Goal: Task Accomplishment & Management: Manage account settings

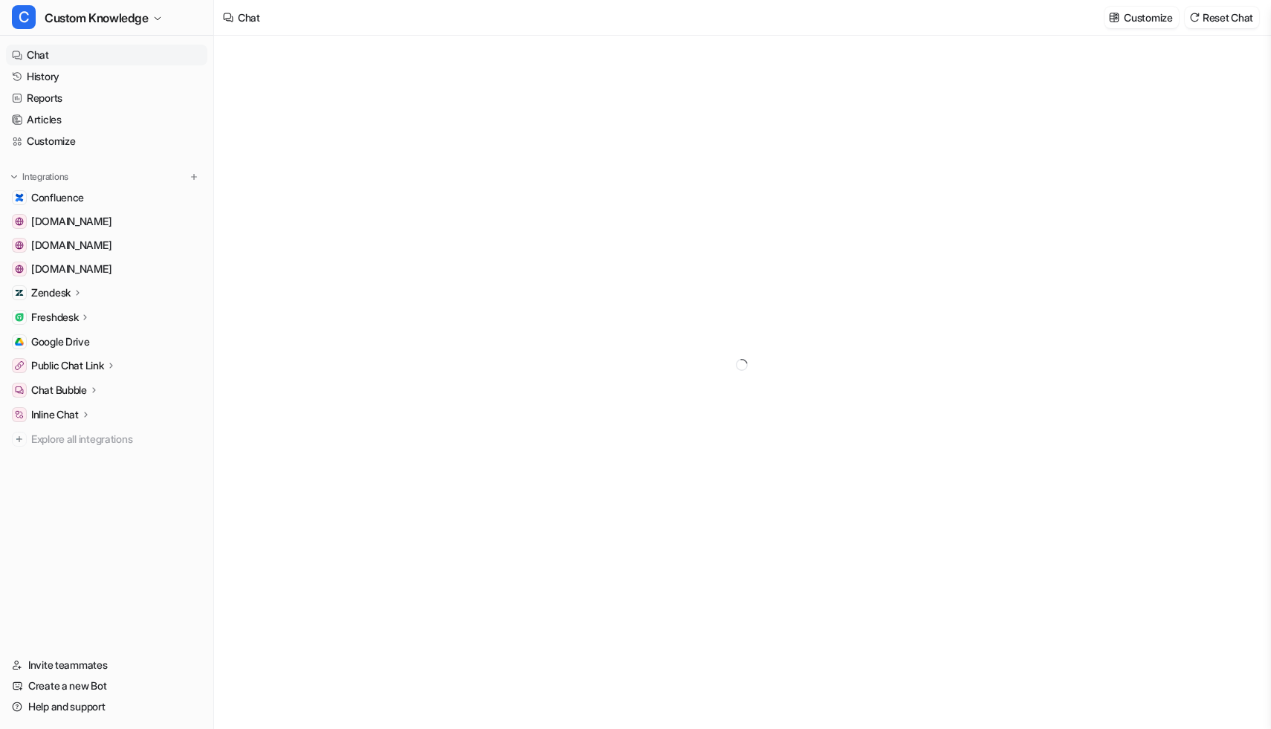
type textarea "**********"
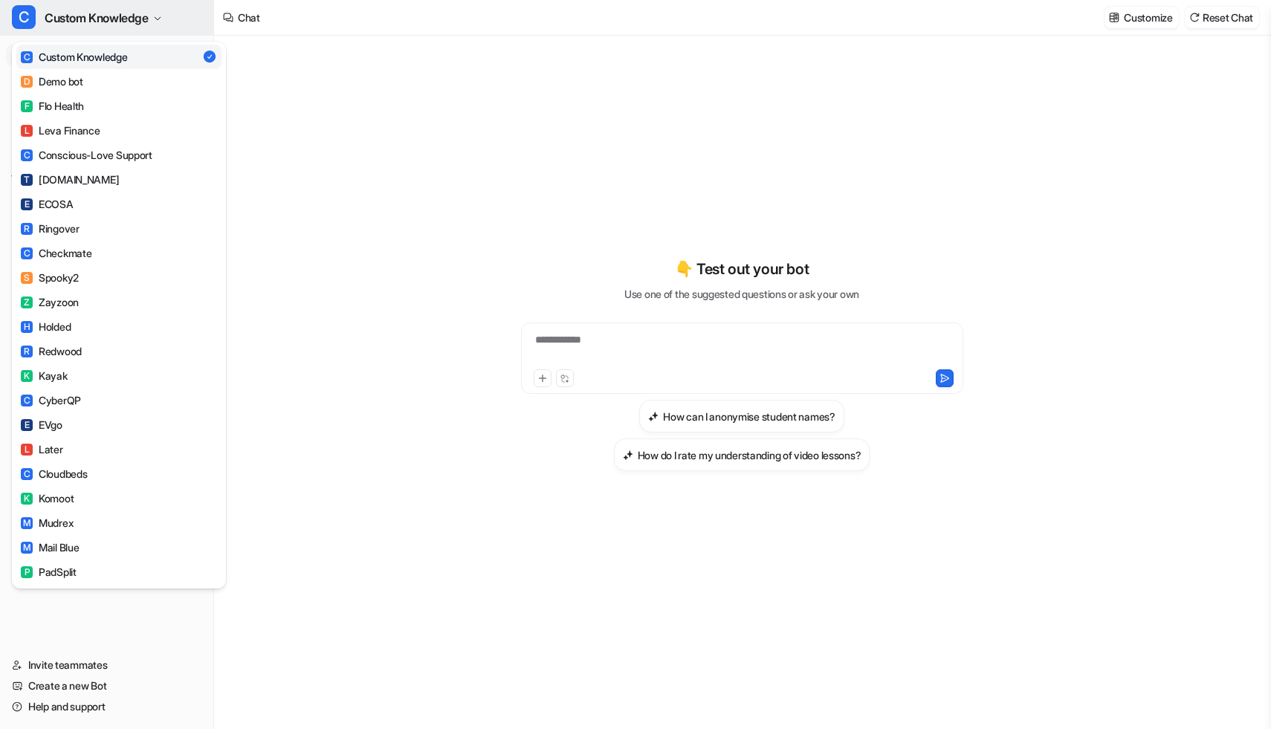
click at [142, 19] on span "Custom Knowledge" at bounding box center [97, 17] width 104 height 21
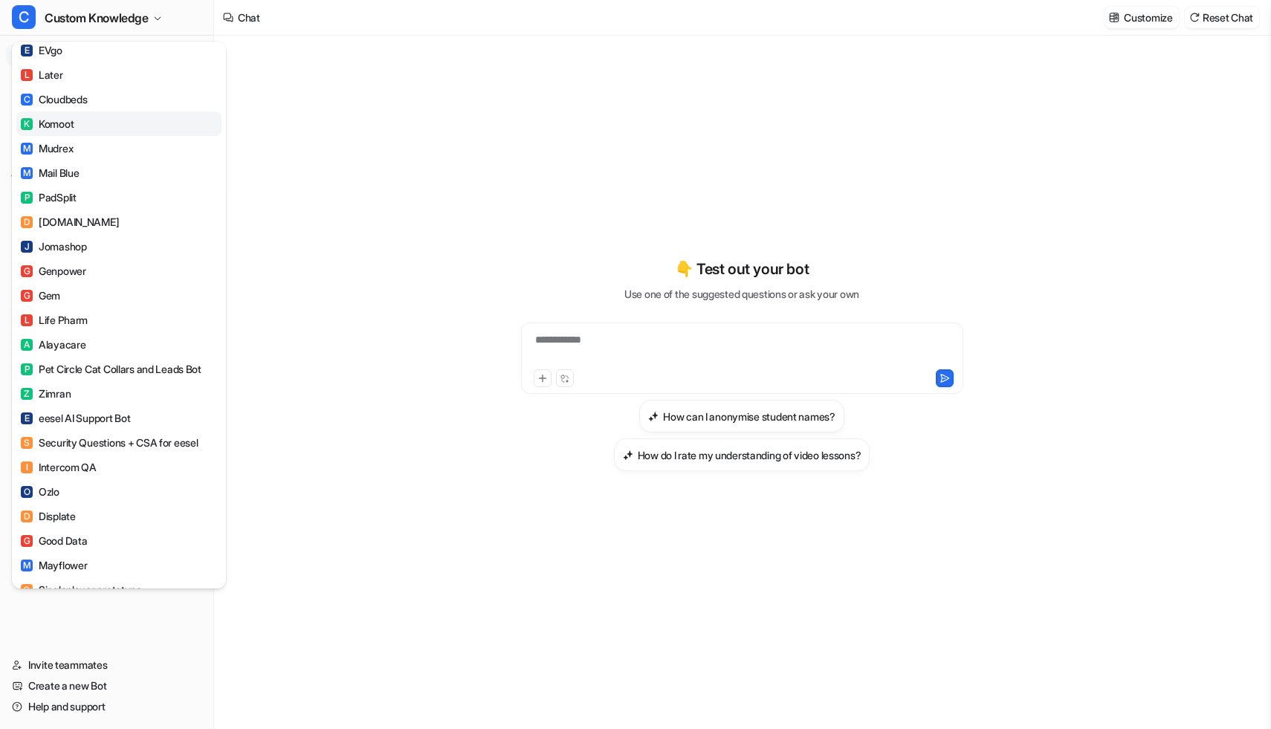
scroll to position [431, 0]
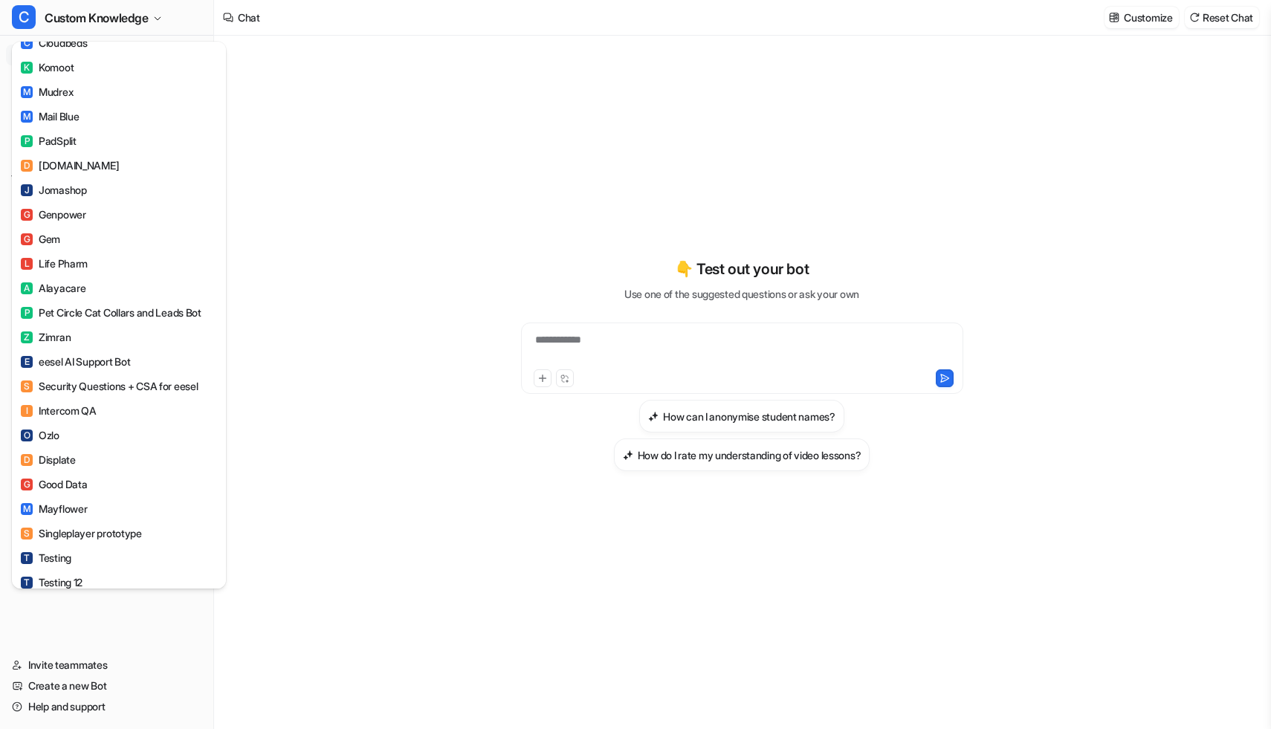
click at [112, 635] on div "C Custom Knowledge C Custom Knowledge D Demo bot F Flo Health L Leva Finance C …" at bounding box center [107, 364] width 214 height 729
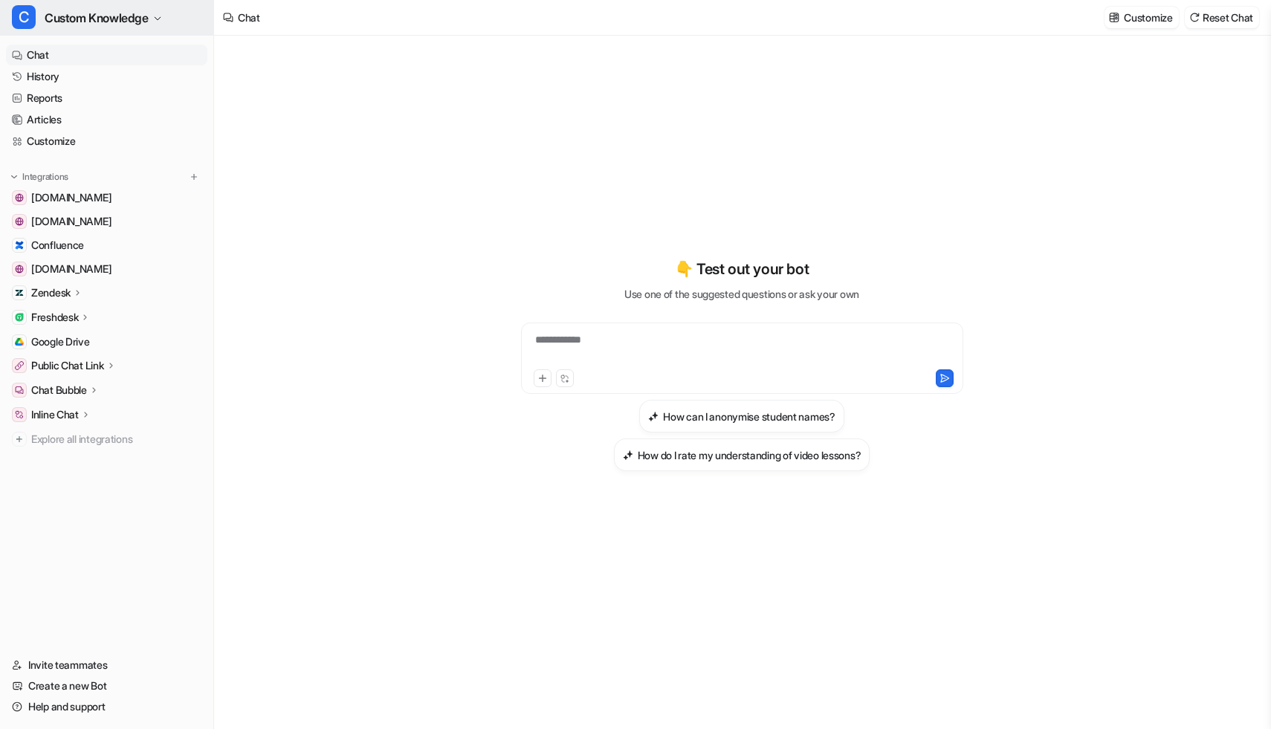
click at [162, 18] on icon "button" at bounding box center [157, 18] width 9 height 9
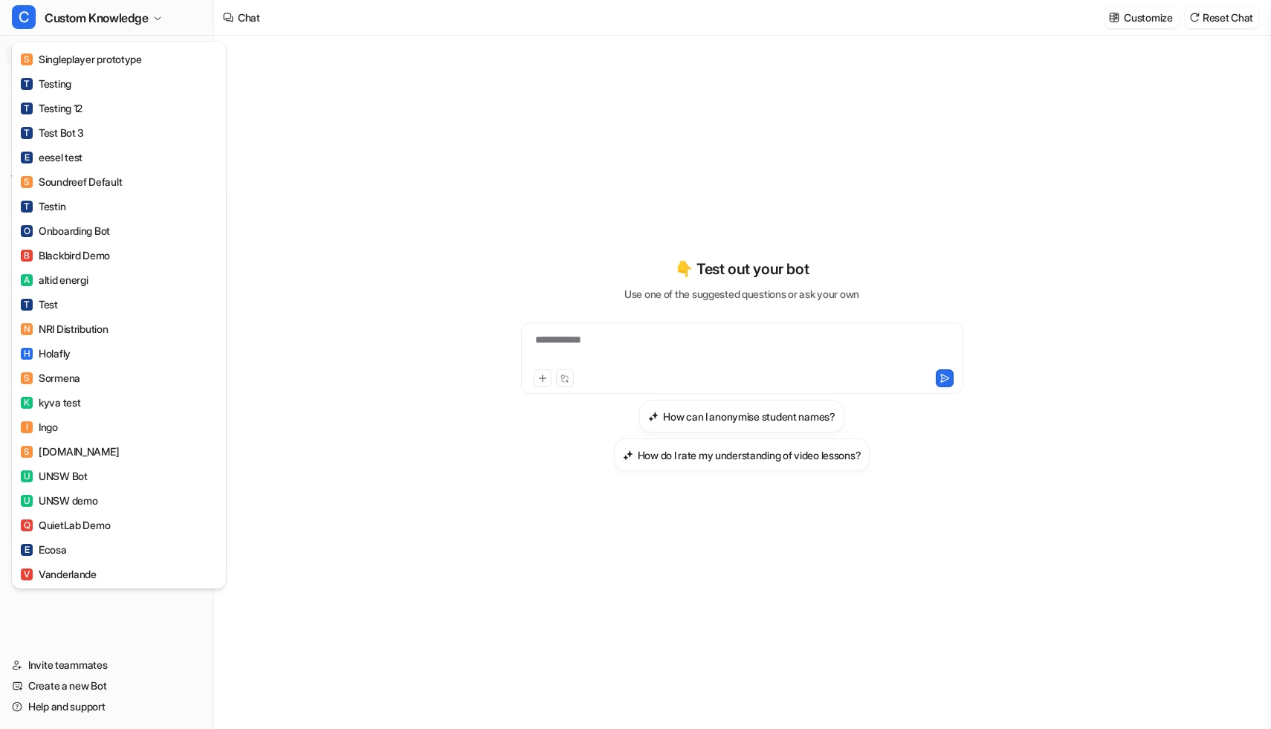
scroll to position [1042, 0]
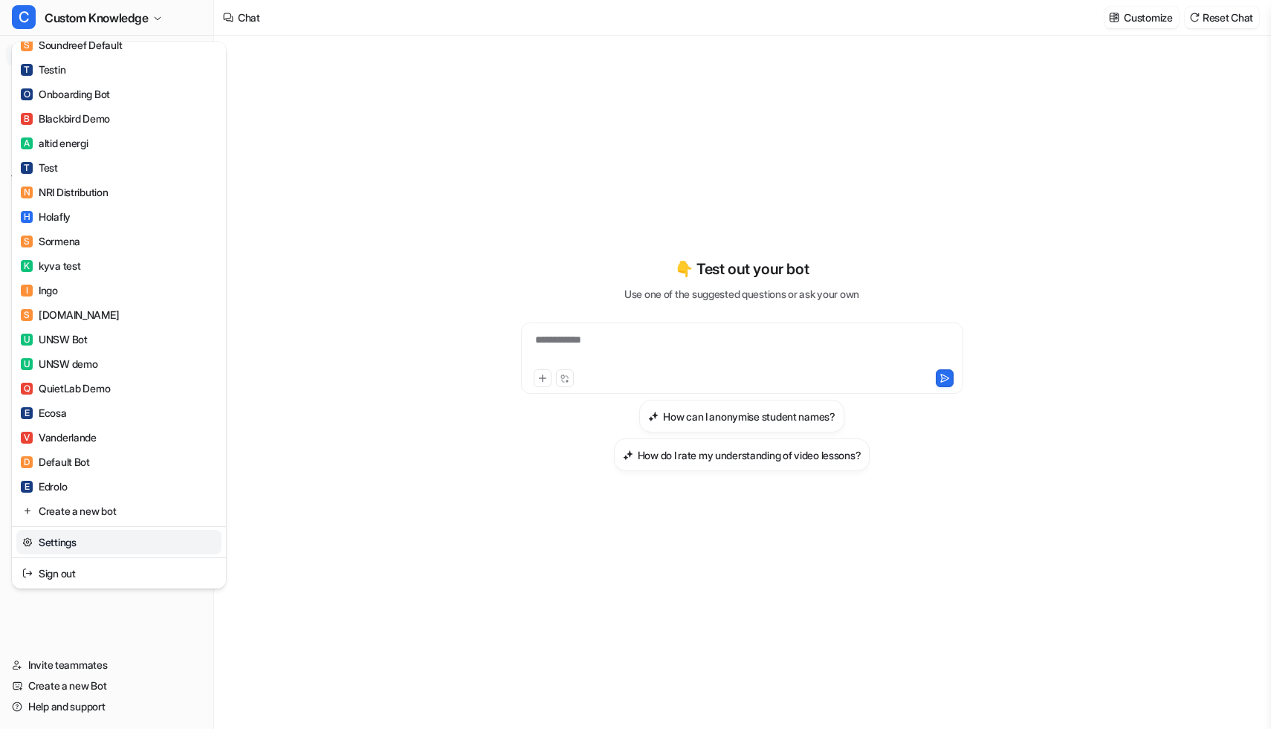
click at [94, 541] on link "Settings" at bounding box center [118, 542] width 205 height 25
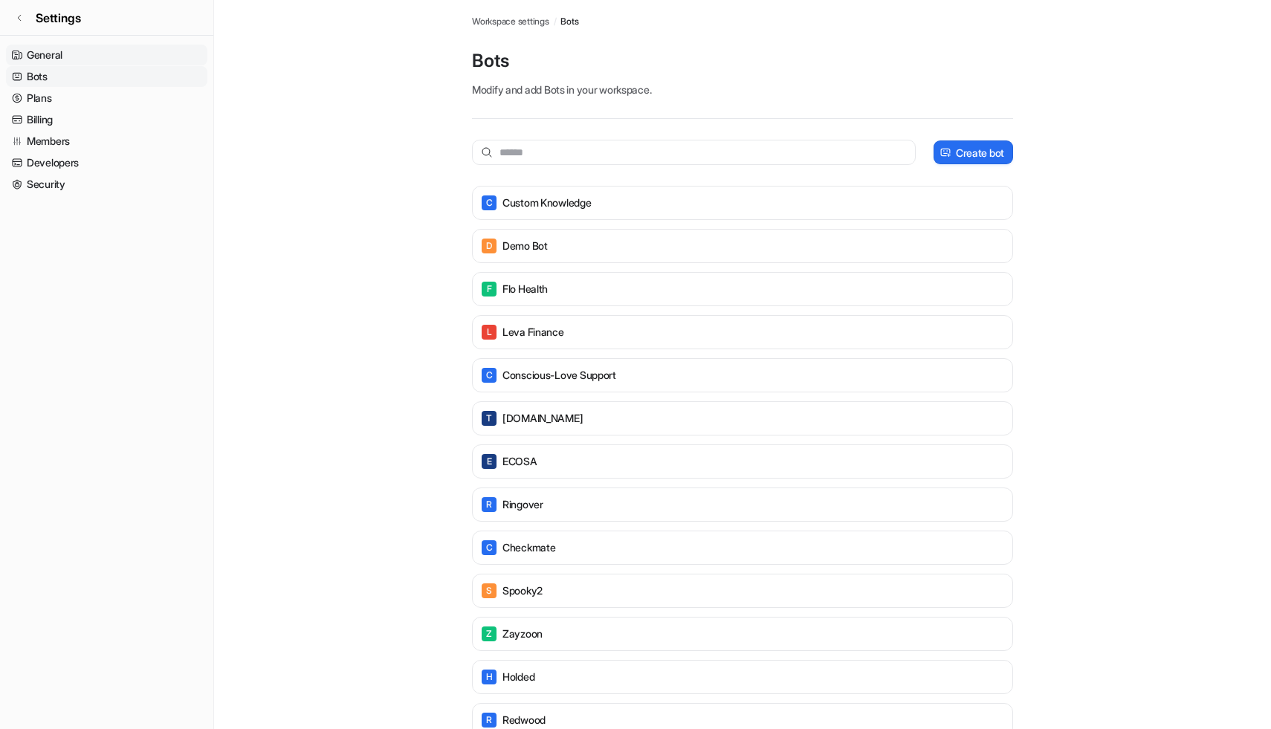
click at [71, 62] on link "General" at bounding box center [106, 55] width 201 height 21
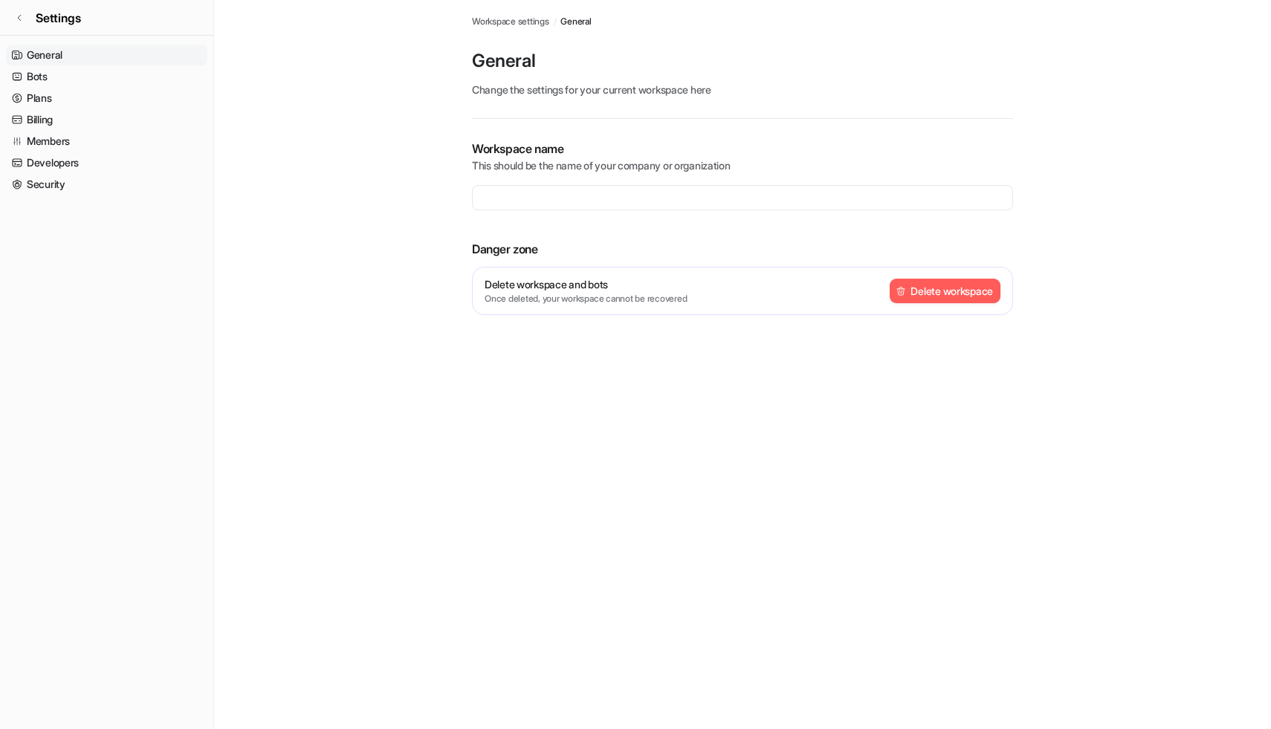
type input "**********"
click at [77, 179] on link "Security" at bounding box center [106, 184] width 201 height 21
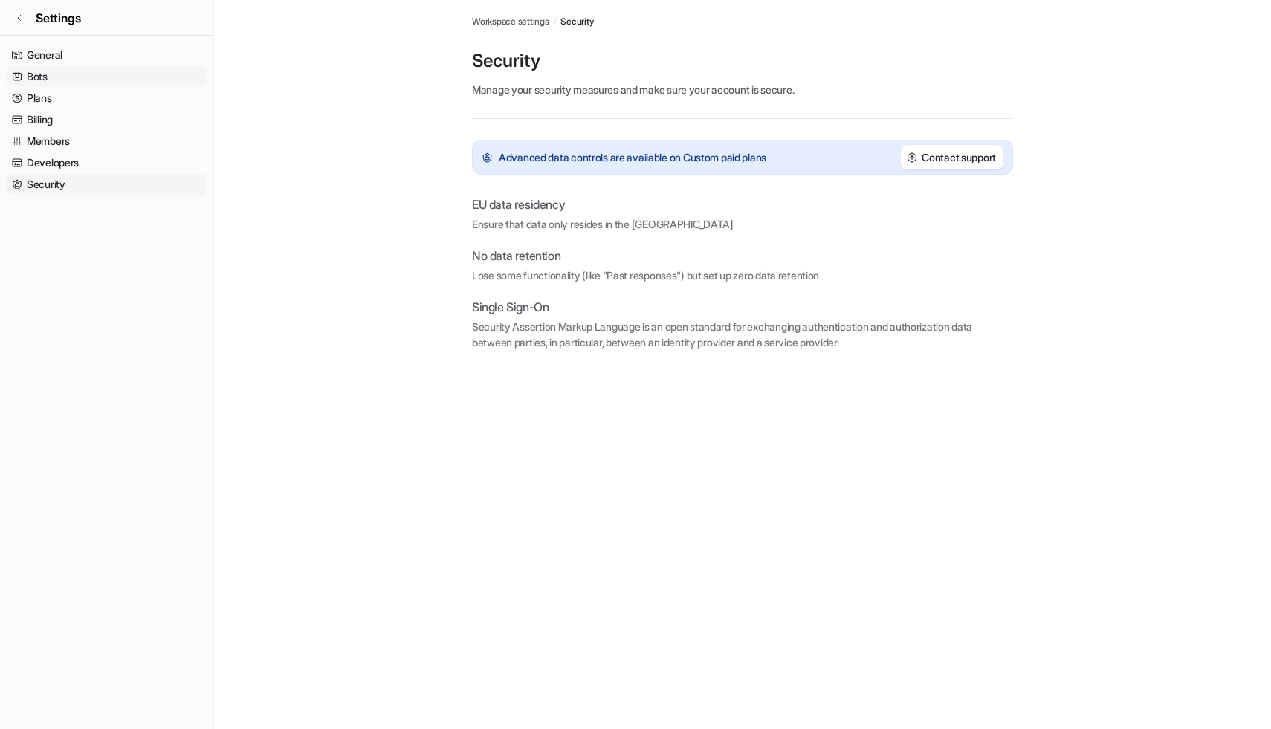
click at [78, 76] on link "Bots" at bounding box center [106, 76] width 201 height 21
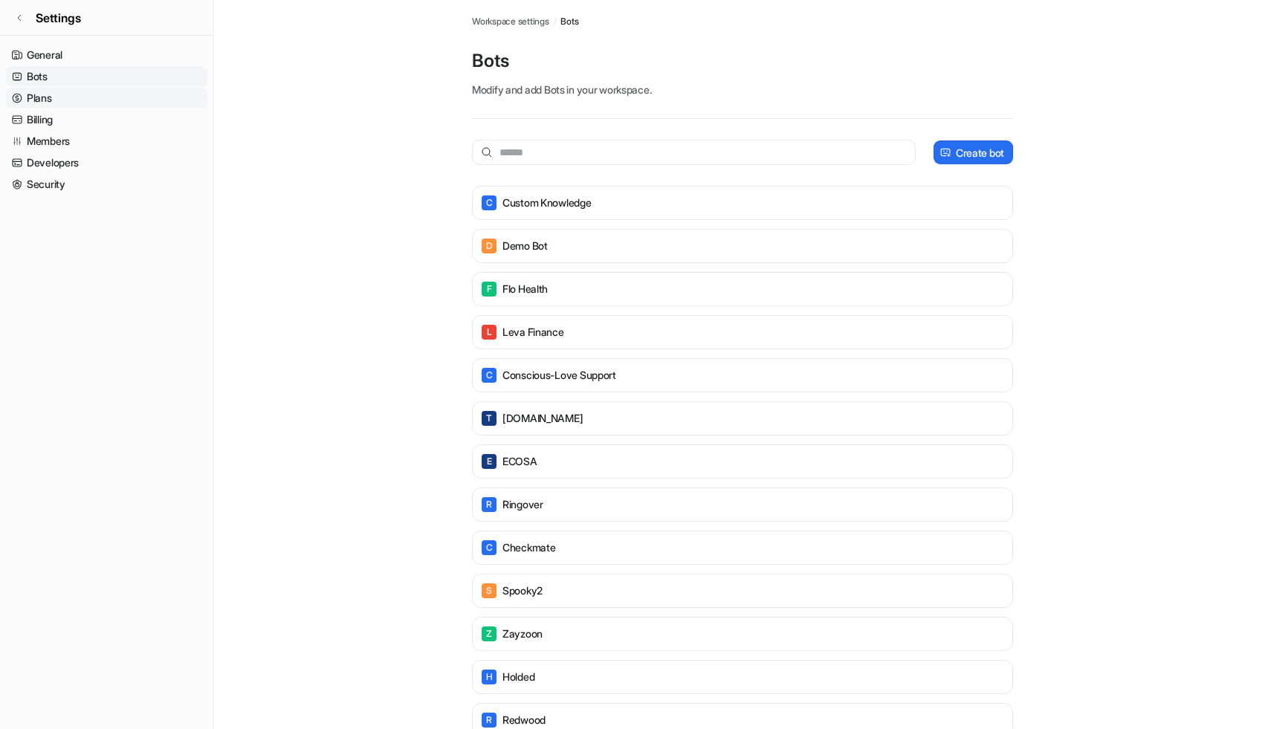
click at [80, 98] on link "Plans" at bounding box center [106, 98] width 201 height 21
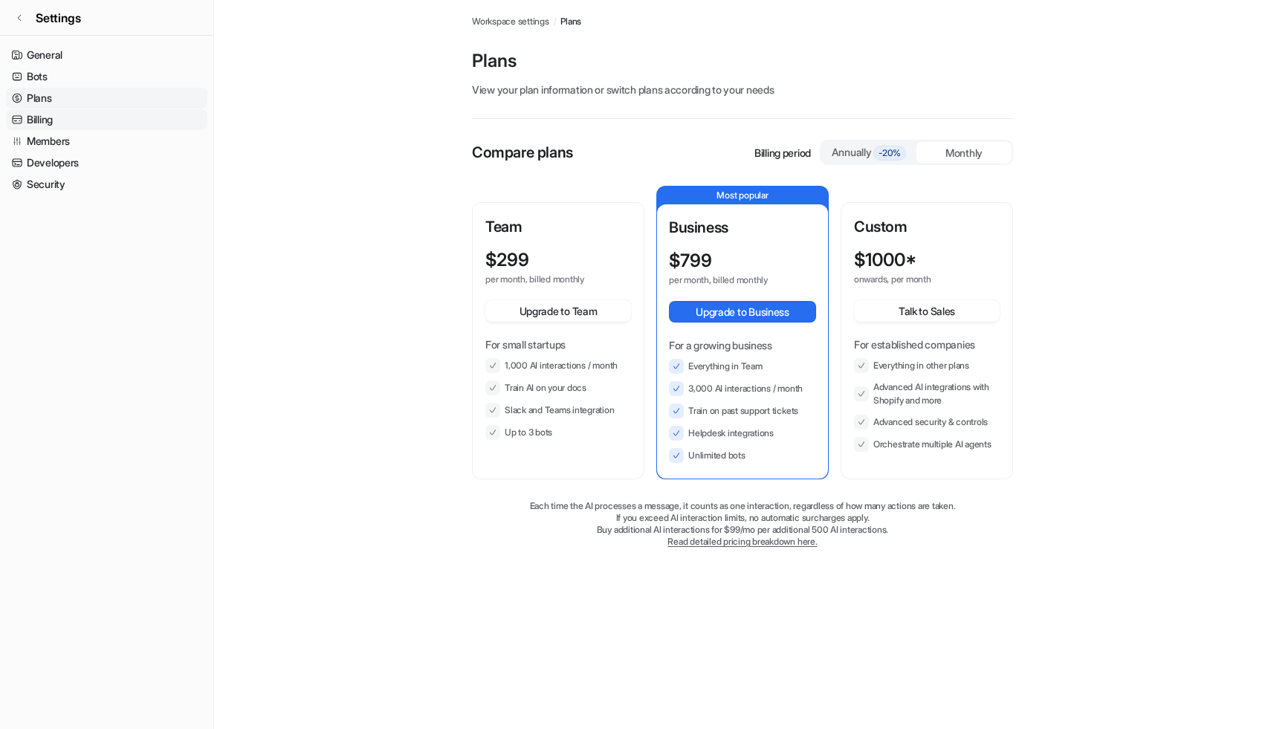
click at [74, 109] on link "Billing" at bounding box center [106, 119] width 201 height 21
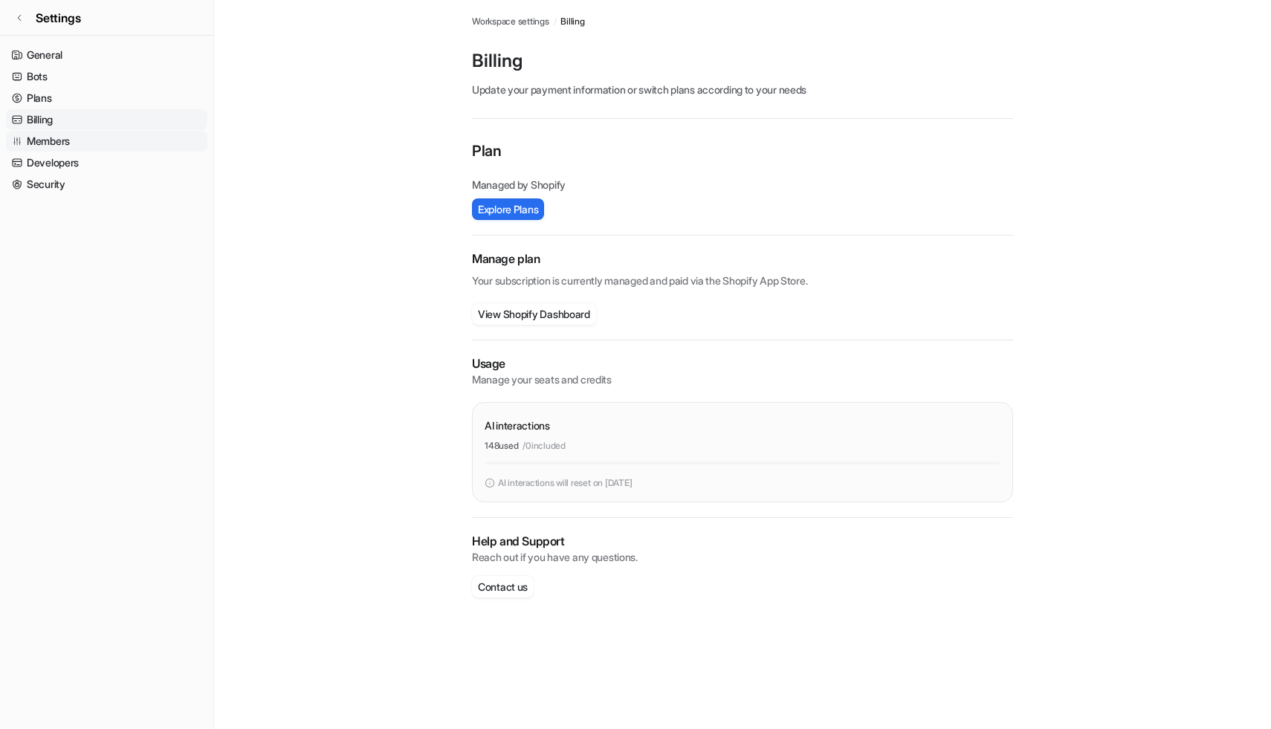
click at [88, 148] on link "Members" at bounding box center [106, 141] width 201 height 21
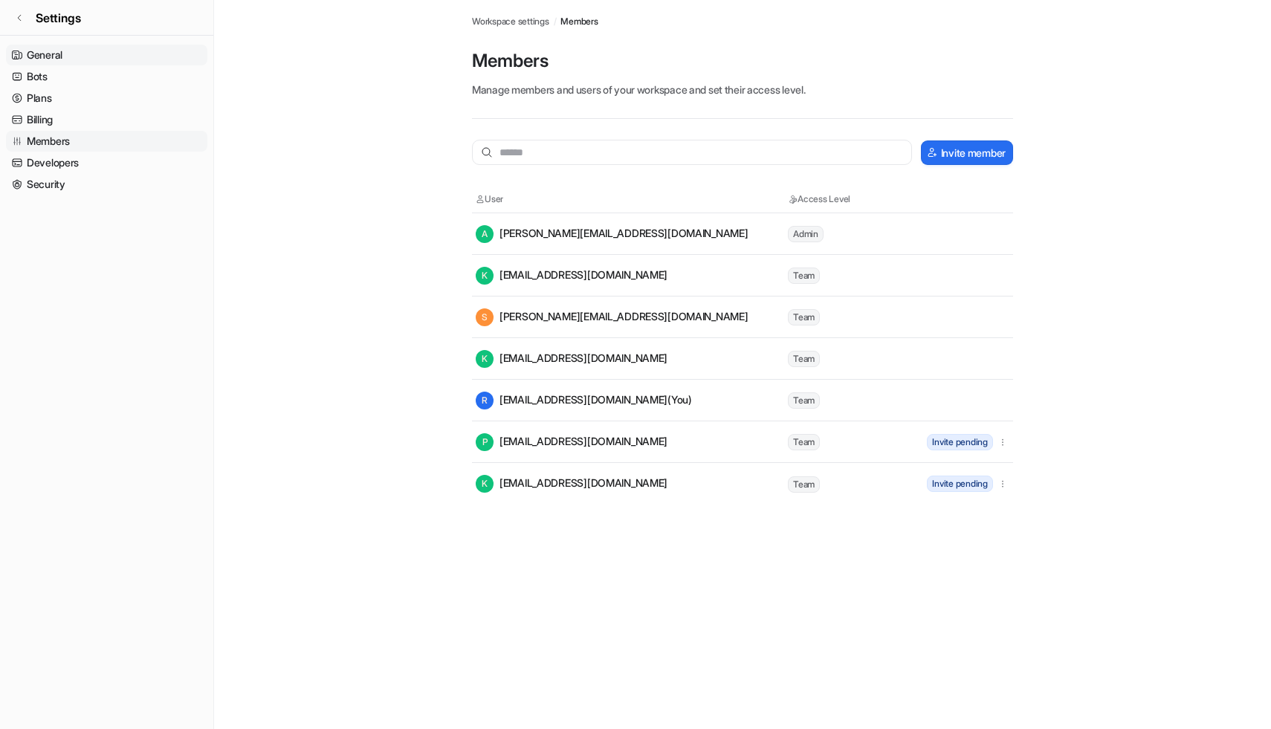
click at [73, 56] on link "General" at bounding box center [106, 55] width 201 height 21
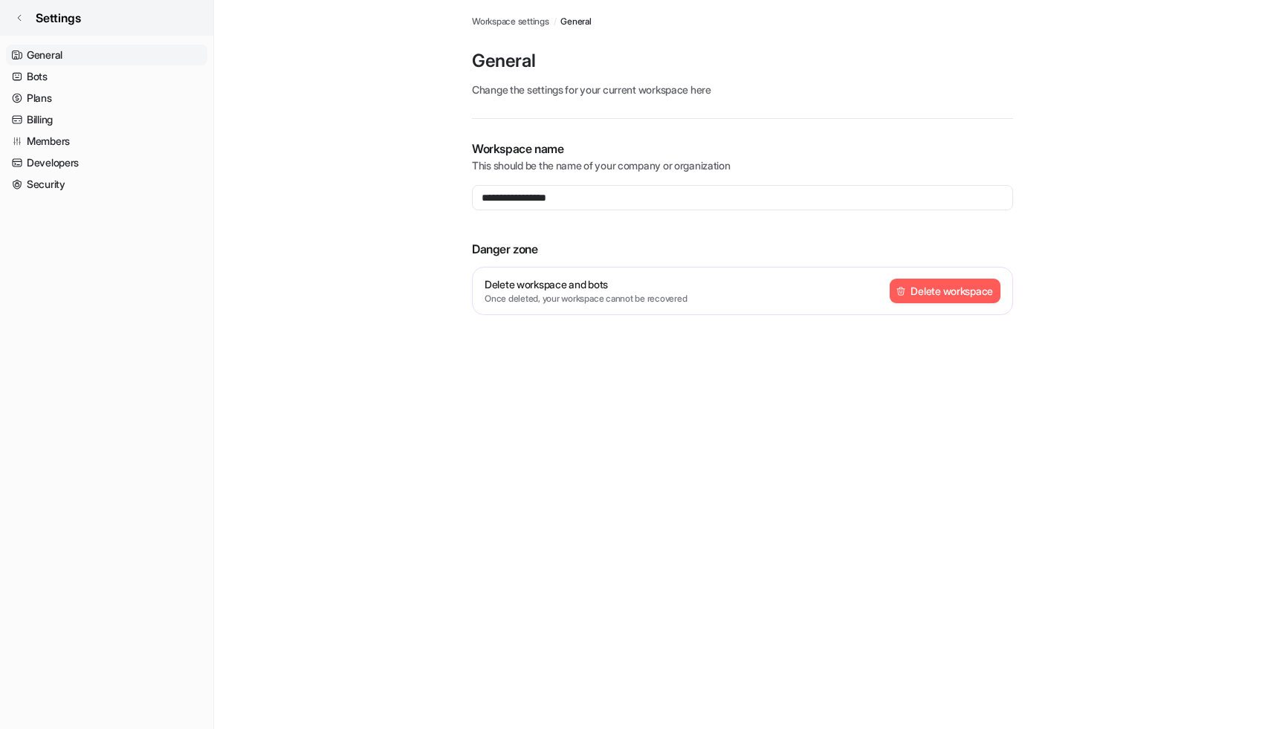
click at [39, 18] on span "Settings" at bounding box center [58, 18] width 45 height 18
